Goal: Navigation & Orientation: Understand site structure

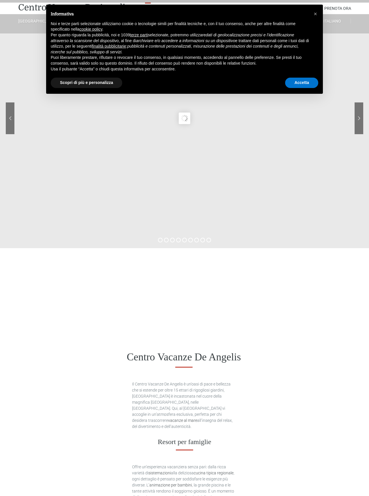
scroll to position [12, 0]
click at [302, 88] on button "Accetta" at bounding box center [301, 83] width 33 height 10
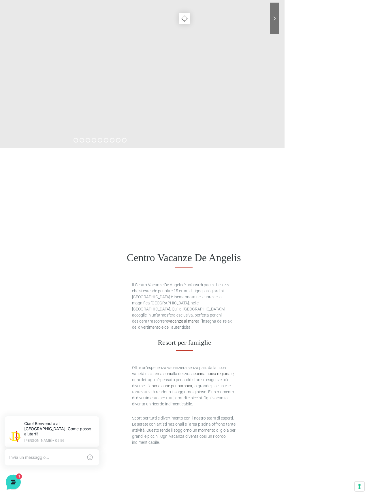
scroll to position [0, 0]
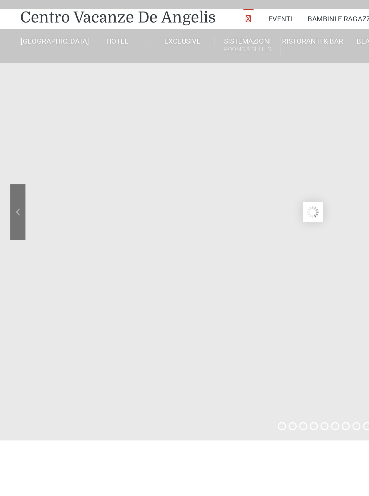
click at [28, 54] on link "[GEOGRAPHIC_DATA]" at bounding box center [57, 49] width 58 height 10
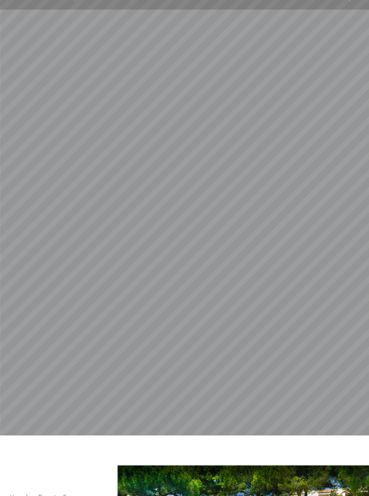
click at [139, 110] on link "Appartamento Bilocale Garden" at bounding box center [168, 105] width 58 height 10
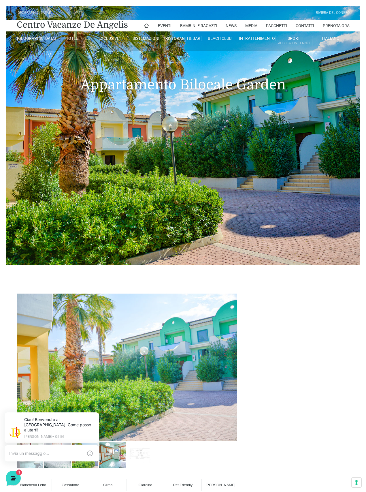
click at [240, 60] on link "Piscina Spiaggia" at bounding box center [241, 55] width 58 height 10
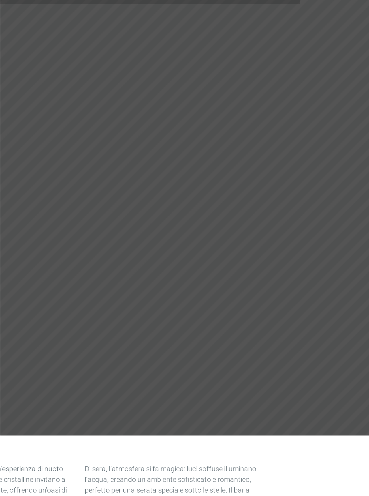
click at [178, 82] on link "Padel Academy" at bounding box center [207, 87] width 58 height 10
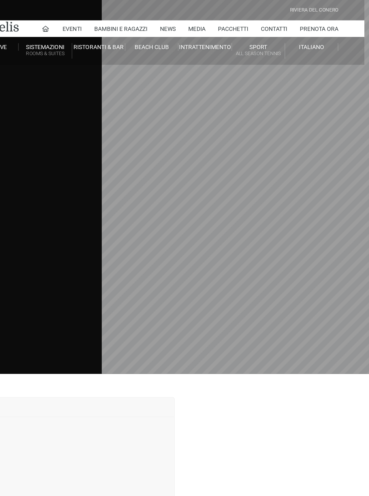
scroll to position [0, 3]
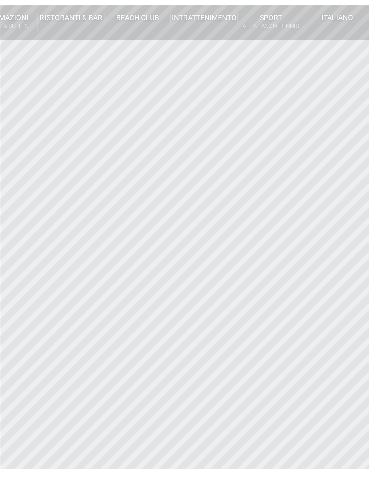
click at [274, 30] on link "Sport All Season Tennis" at bounding box center [292, 35] width 37 height 11
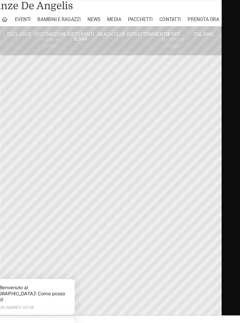
scroll to position [0, 16]
